Goal: Task Accomplishment & Management: Complete application form

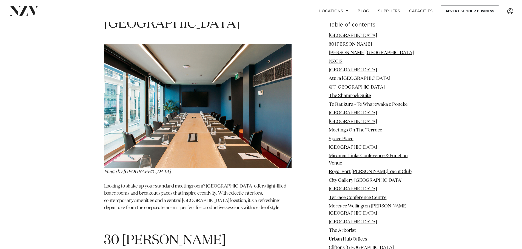
scroll to position [520, 0]
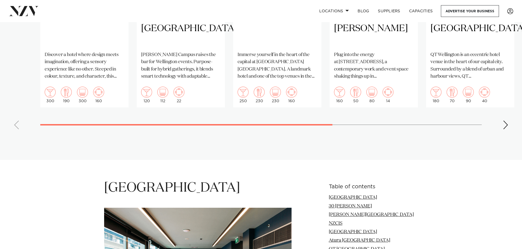
click at [506, 121] on div "Next slide" at bounding box center [504, 125] width 5 height 9
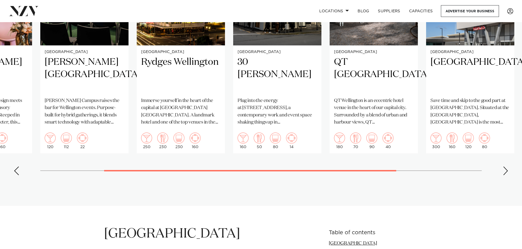
scroll to position [411, 0]
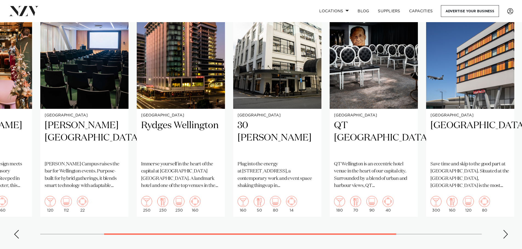
click at [505, 230] on div "Next slide" at bounding box center [504, 234] width 5 height 9
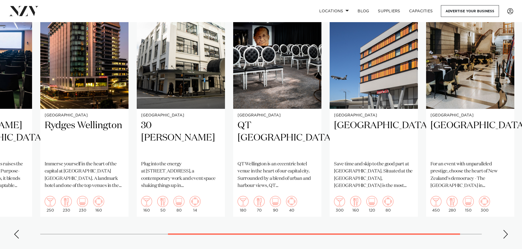
click at [507, 230] on div "Next slide" at bounding box center [504, 234] width 5 height 9
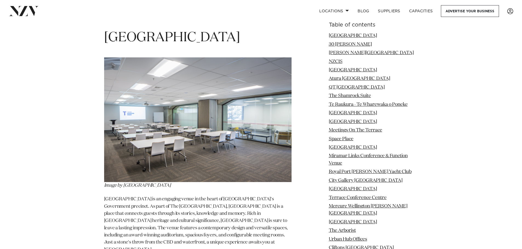
scroll to position [2793, 0]
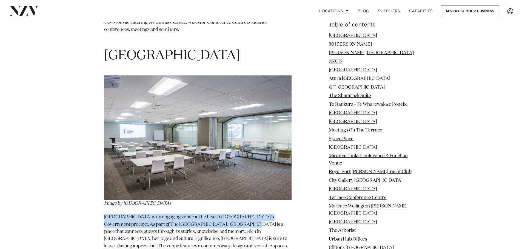
drag, startPoint x: 104, startPoint y: 178, endPoint x: 212, endPoint y: 189, distance: 108.2
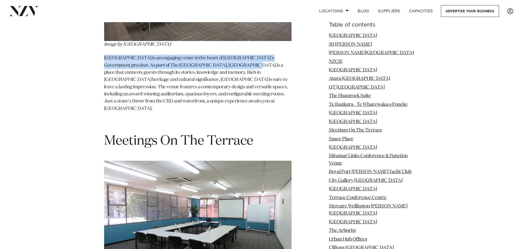
scroll to position [3012, 0]
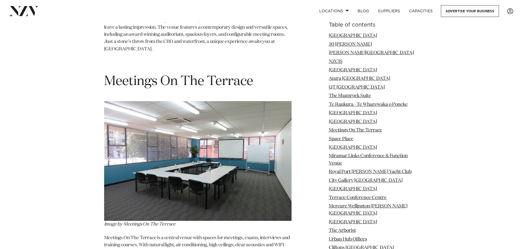
drag, startPoint x: 217, startPoint y: 122, endPoint x: 107, endPoint y: 139, distance: 111.6
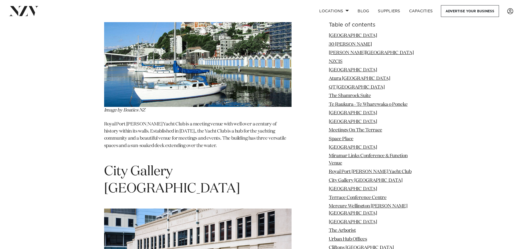
scroll to position [3997, 0]
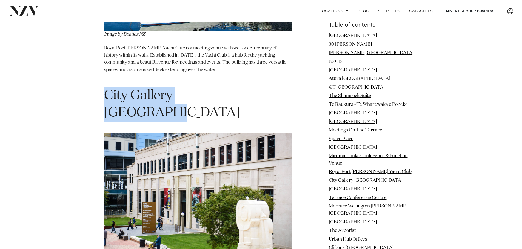
drag, startPoint x: 100, startPoint y: 41, endPoint x: 255, endPoint y: 38, distance: 154.7
click at [254, 87] on h1 "City Gallery Wellington" at bounding box center [197, 104] width 187 height 34
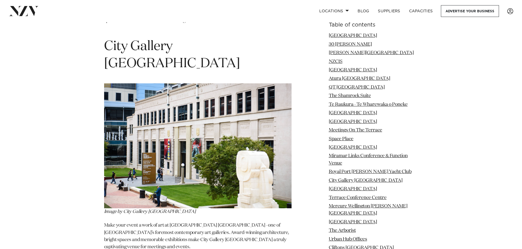
scroll to position [4105, 0]
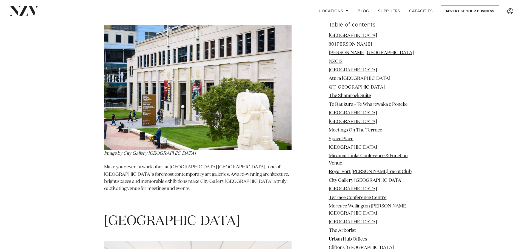
drag, startPoint x: 258, startPoint y: 143, endPoint x: 255, endPoint y: 143, distance: 3.6
click at [258, 213] on h1 "Wellington ANZ Centre" at bounding box center [197, 221] width 187 height 17
drag, startPoint x: 244, startPoint y: 144, endPoint x: 100, endPoint y: 145, distance: 144.3
copy h1 "Wellington ANZ Centre"
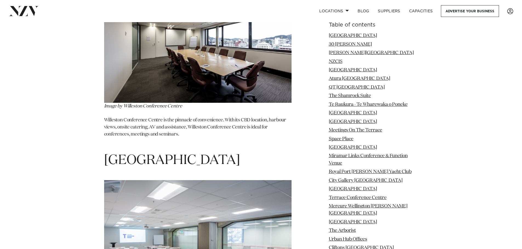
scroll to position [2626, 0]
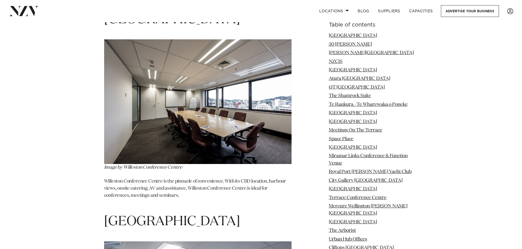
drag, startPoint x: 281, startPoint y: 183, endPoint x: 104, endPoint y: 188, distance: 176.4
click at [104, 214] on h1 "Tiakiwai Conference Centre" at bounding box center [197, 222] width 187 height 17
copy span "Tiakiwai Conference Centre"
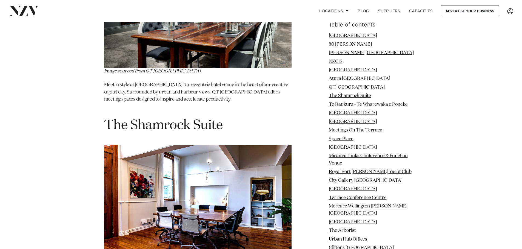
scroll to position [2024, 0]
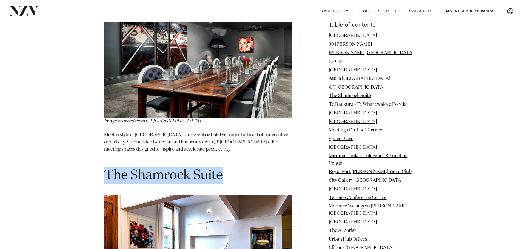
drag, startPoint x: 243, startPoint y: 141, endPoint x: 82, endPoint y: 140, distance: 160.7
copy h1 "The Shamrock Suite"
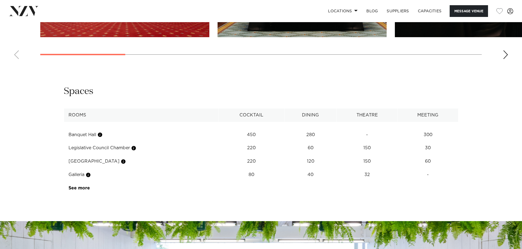
scroll to position [767, 0]
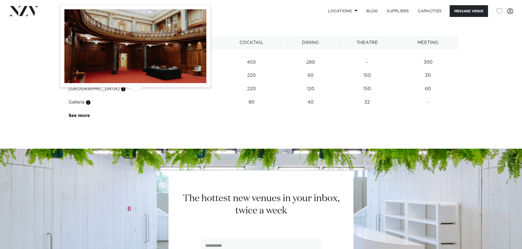
click at [135, 79] on button "button" at bounding box center [133, 75] width 5 height 5
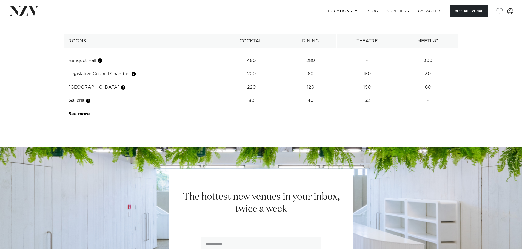
scroll to position [931, 0]
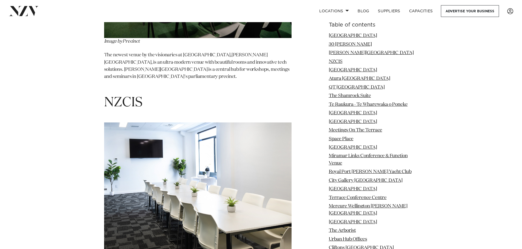
scroll to position [1205, 0]
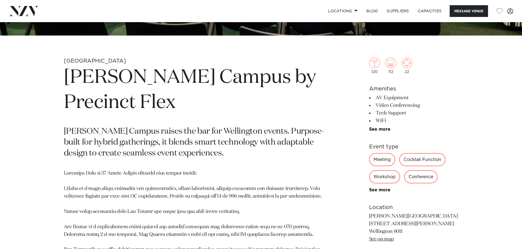
scroll to position [274, 0]
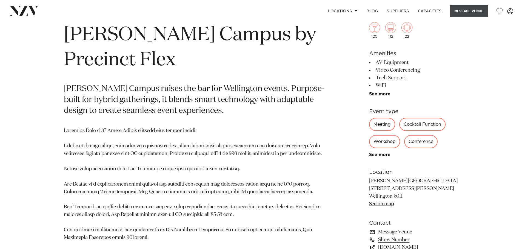
click at [478, 10] on button "Message Venue" at bounding box center [468, 11] width 38 height 12
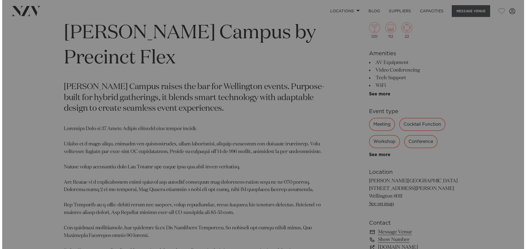
scroll to position [276, 0]
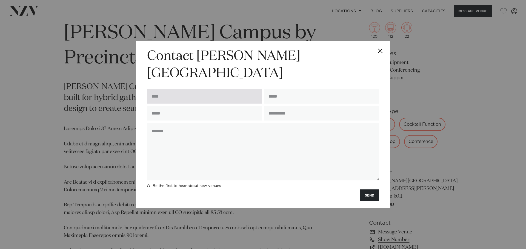
click at [179, 89] on input "text" at bounding box center [204, 96] width 115 height 15
type input "**********"
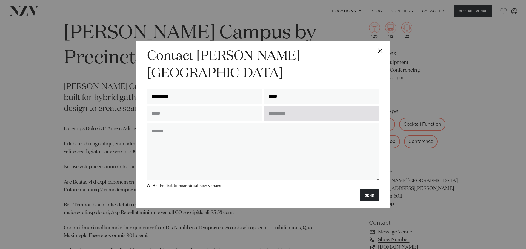
type input "**********"
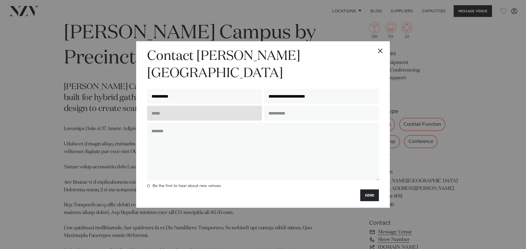
click at [218, 106] on input "text" at bounding box center [204, 113] width 115 height 15
type input "**********"
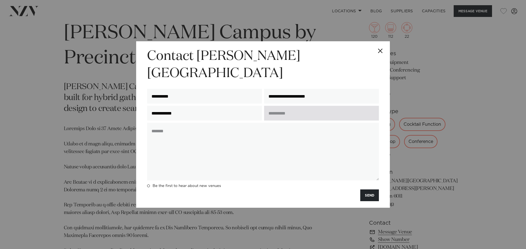
click at [299, 107] on input "text" at bounding box center [321, 113] width 115 height 15
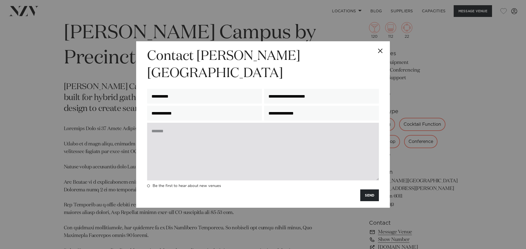
type input "**********"
click at [231, 143] on textarea at bounding box center [263, 152] width 232 height 58
click at [201, 142] on textarea at bounding box center [263, 152] width 232 height 58
paste textarea "**********"
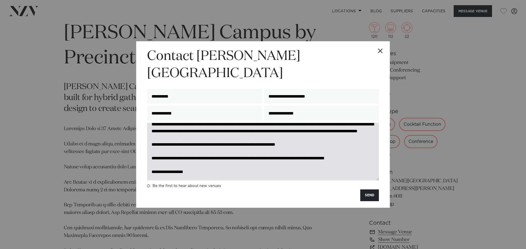
scroll to position [75, 0]
click at [175, 146] on textarea "**********" at bounding box center [263, 152] width 232 height 58
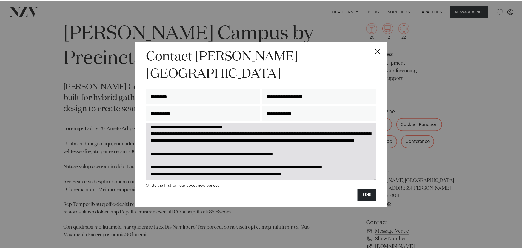
scroll to position [55, 0]
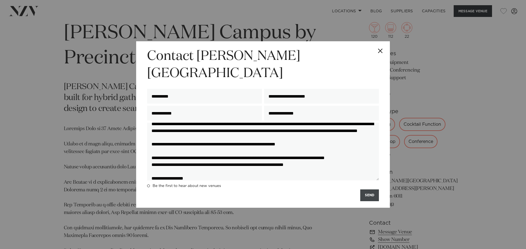
type textarea "**********"
click at [370, 190] on button "SEND" at bounding box center [369, 196] width 19 height 12
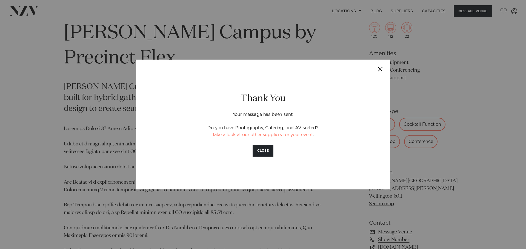
drag, startPoint x: 258, startPoint y: 154, endPoint x: 252, endPoint y: 153, distance: 6.7
click at [258, 154] on button "CLOSE" at bounding box center [262, 151] width 21 height 12
